Goal: Find specific page/section: Find specific page/section

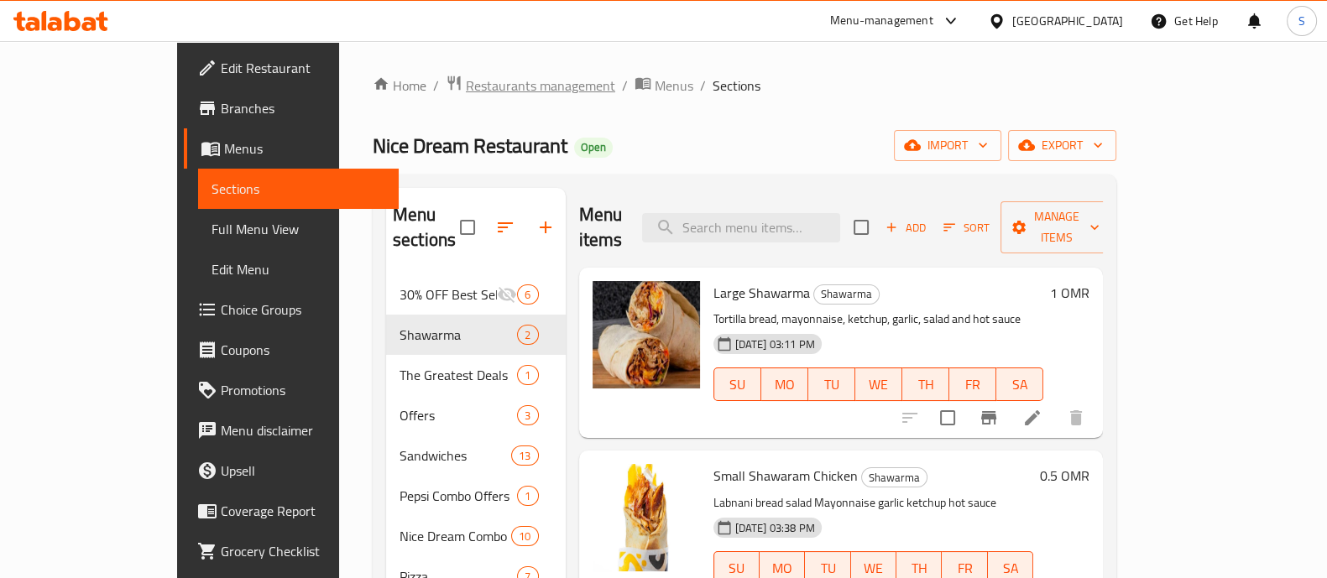
click at [475, 86] on span "Restaurants management" at bounding box center [540, 86] width 149 height 20
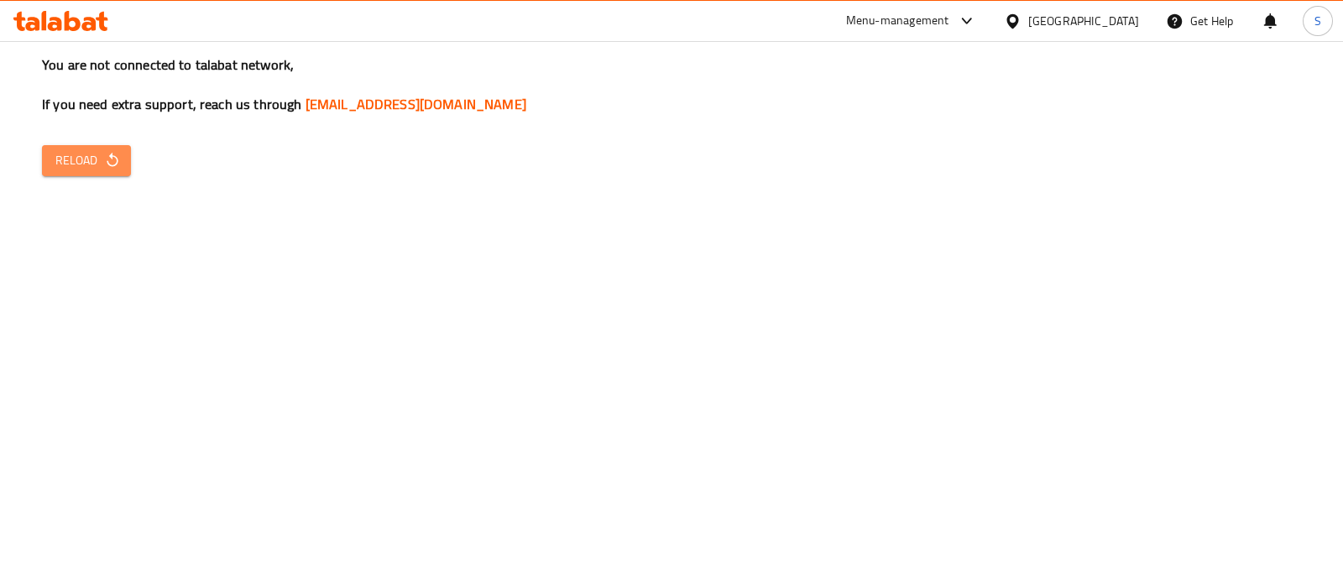
click at [87, 165] on span "Reload" at bounding box center [86, 160] width 62 height 21
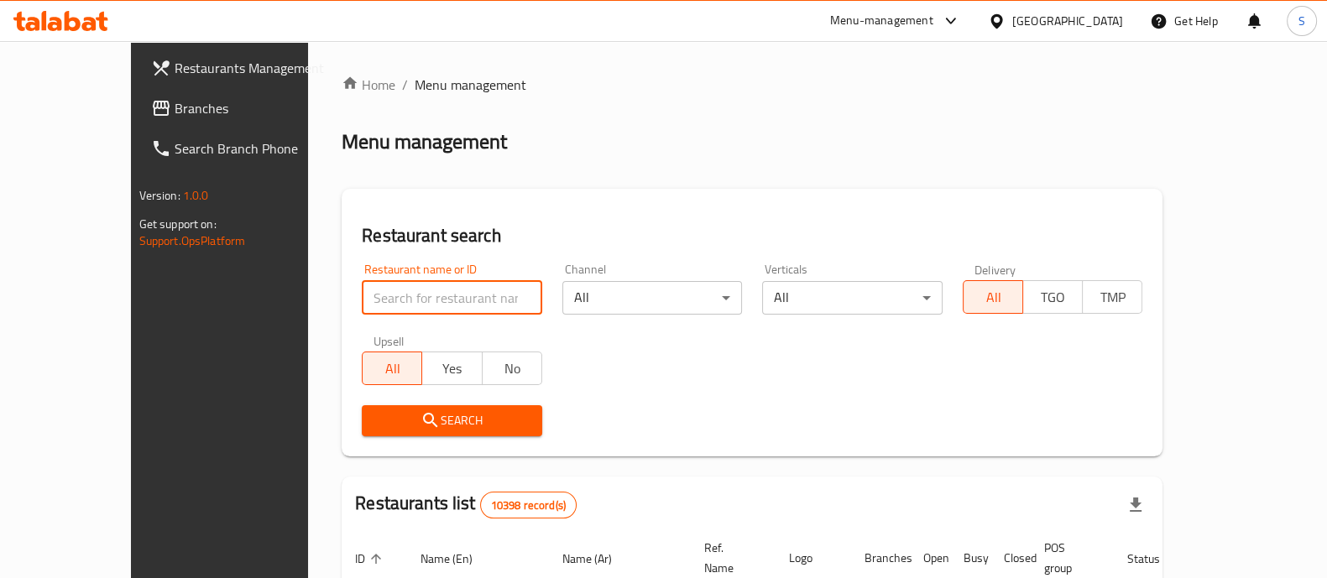
click at [388, 287] on input "search" at bounding box center [452, 298] width 181 height 34
paste input "MONI BUNA"
type input "MONI BUNA"
click button "Search" at bounding box center [452, 421] width 181 height 31
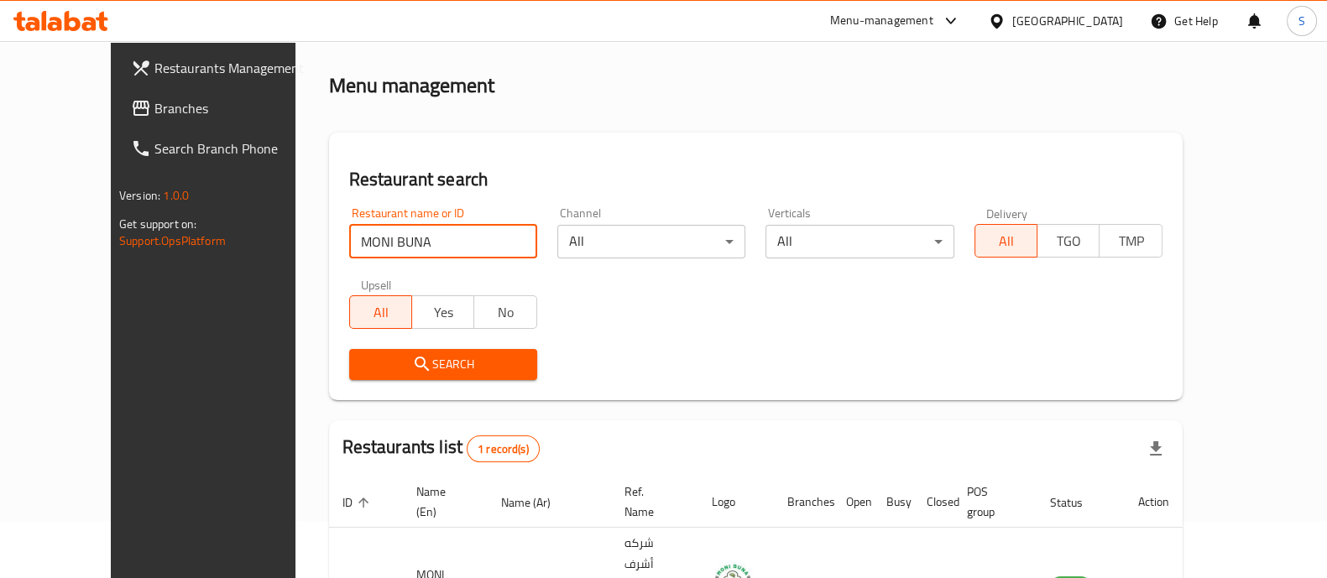
scroll to position [137, 0]
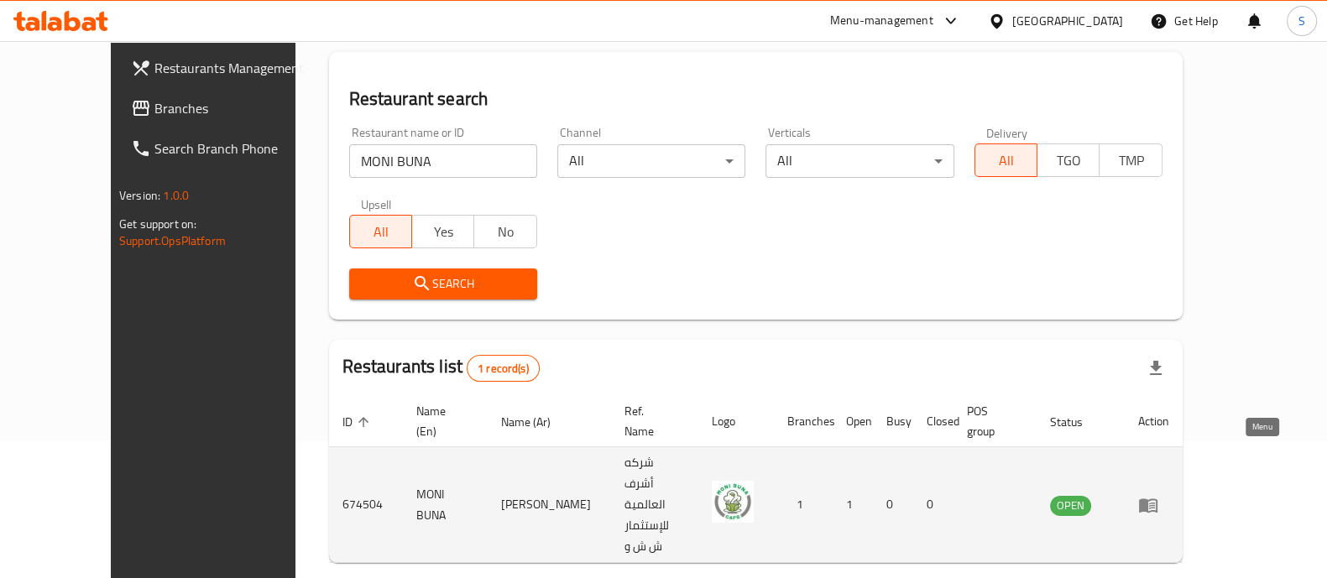
click at [1158, 499] on icon "enhanced table" at bounding box center [1148, 506] width 18 height 14
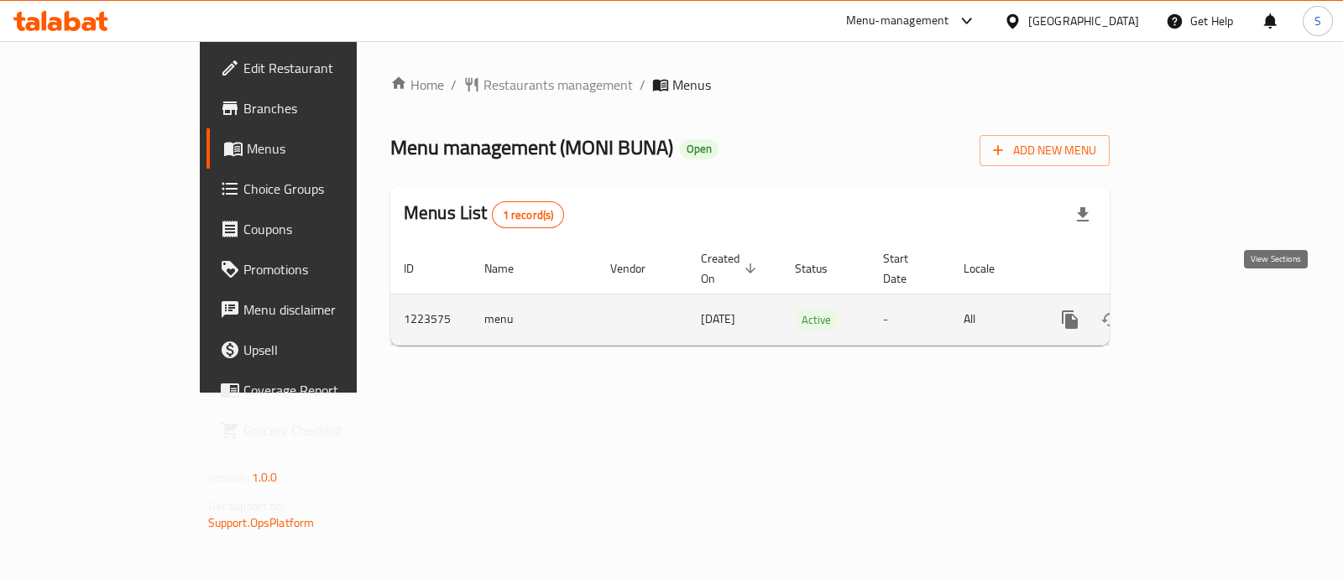
click at [1199, 312] on icon "enhanced table" at bounding box center [1191, 319] width 15 height 15
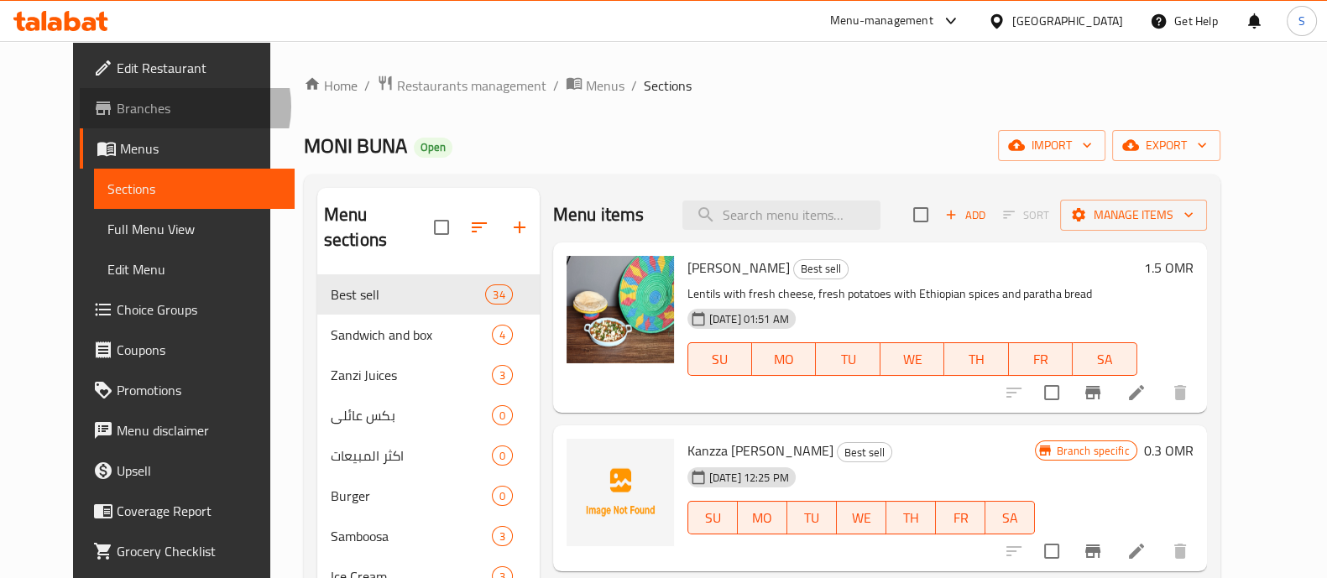
click at [117, 107] on span "Branches" at bounding box center [199, 108] width 165 height 20
